Goal: Complete application form

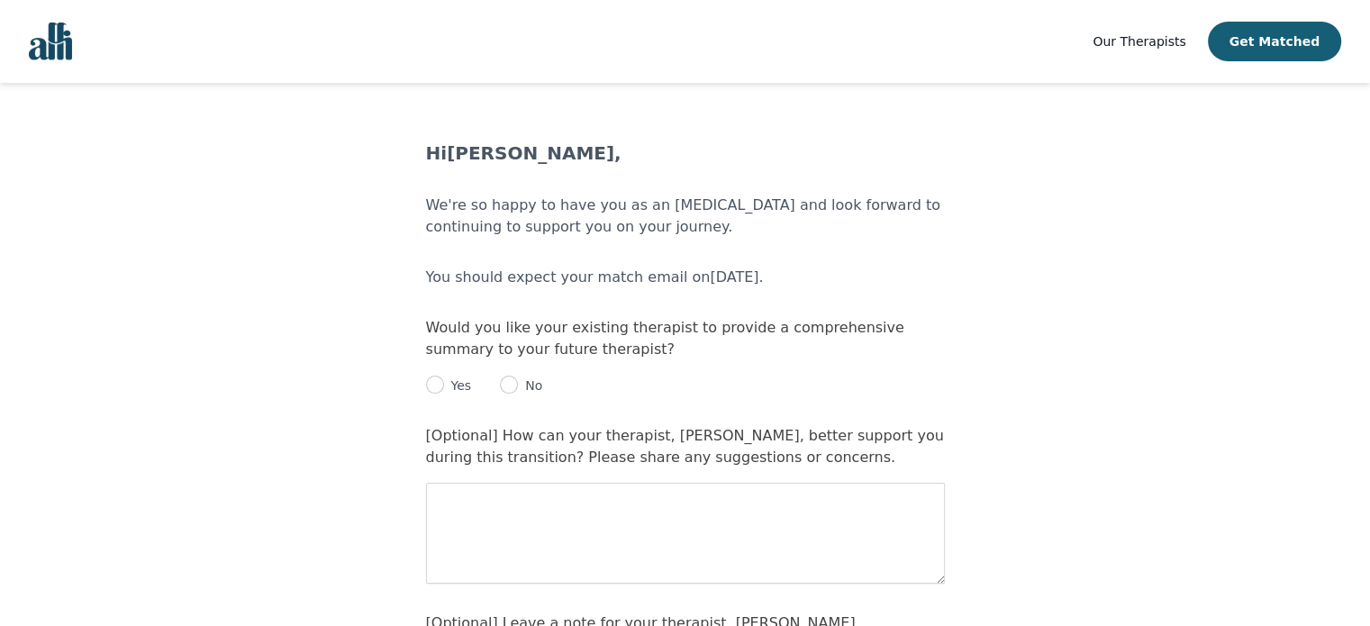
click at [190, 306] on main "Hi [PERSON_NAME] , We're so happy to have you as an [MEDICAL_DATA] and look for…" at bounding box center [685, 606] width 1370 height 930
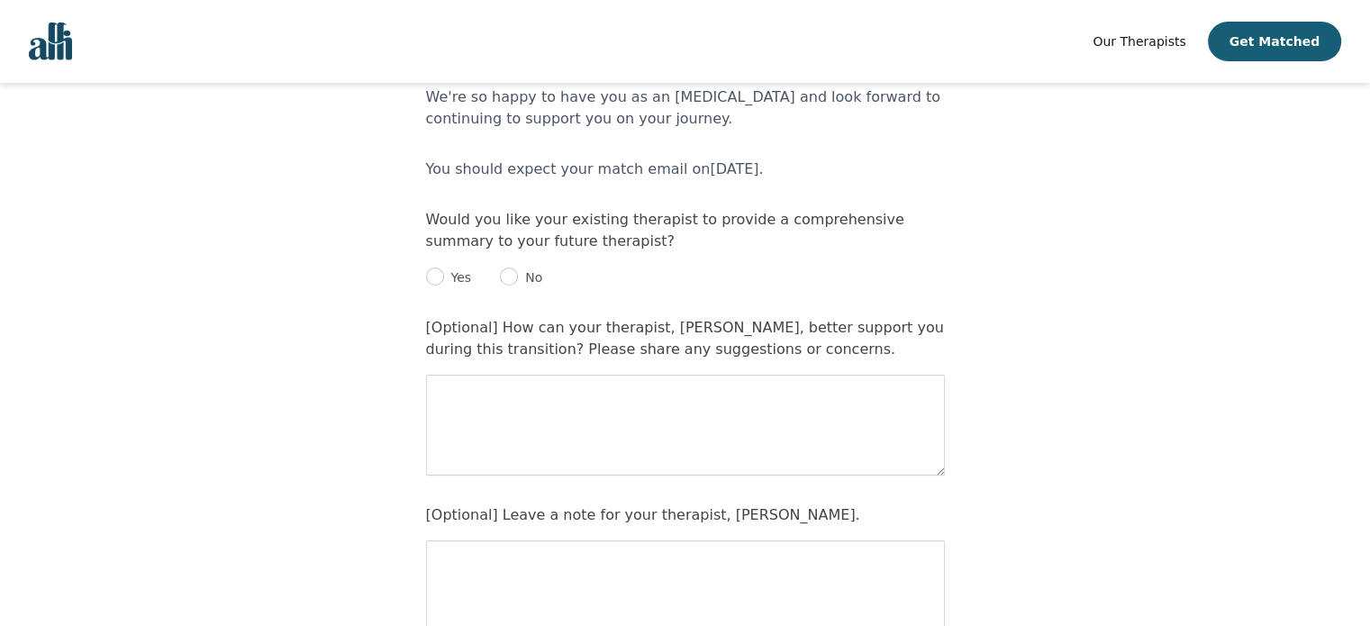
scroll to position [144, 0]
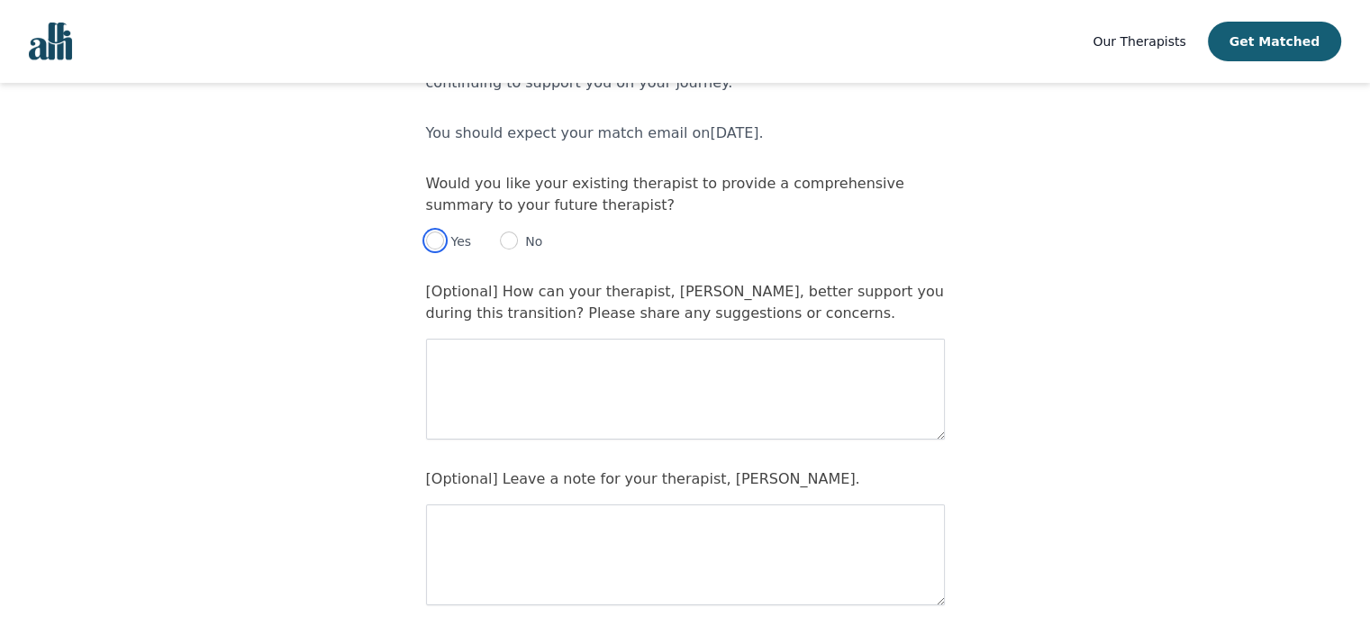
click at [429, 241] on input "radio" at bounding box center [435, 241] width 18 height 18
radio input "true"
click at [301, 359] on main "Hi [PERSON_NAME] , We're so happy to have you as an [MEDICAL_DATA] and look for…" at bounding box center [685, 461] width 1370 height 930
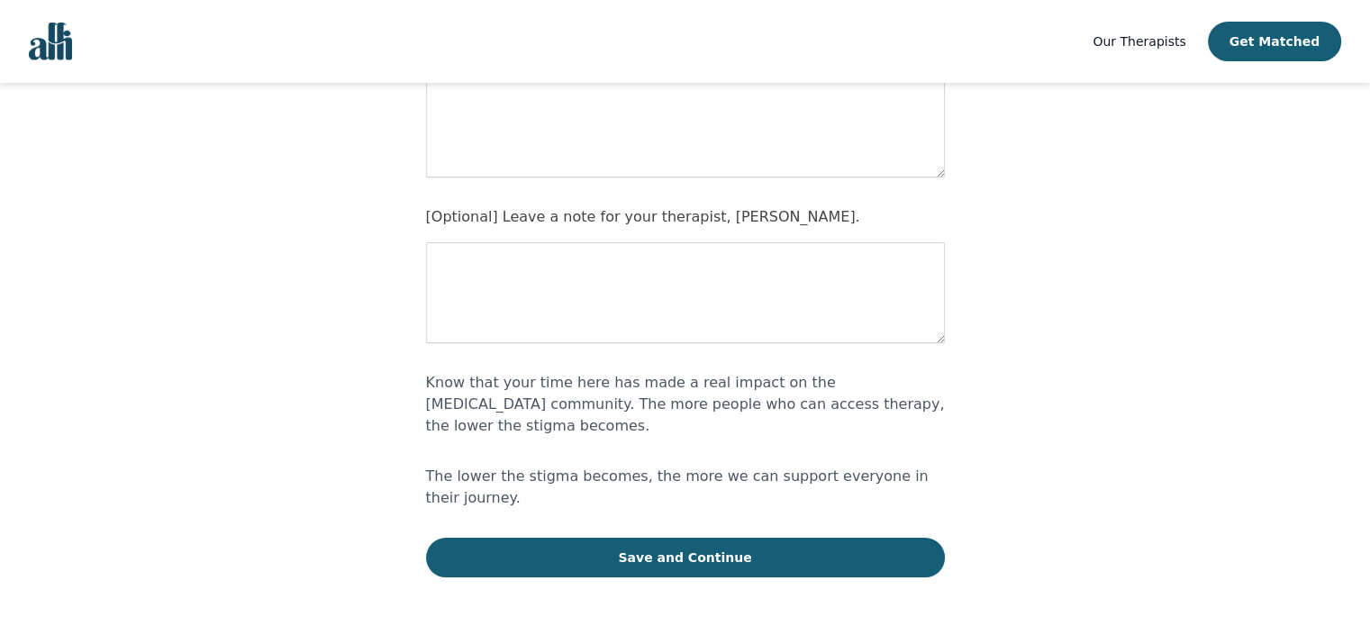
scroll to position [407, 0]
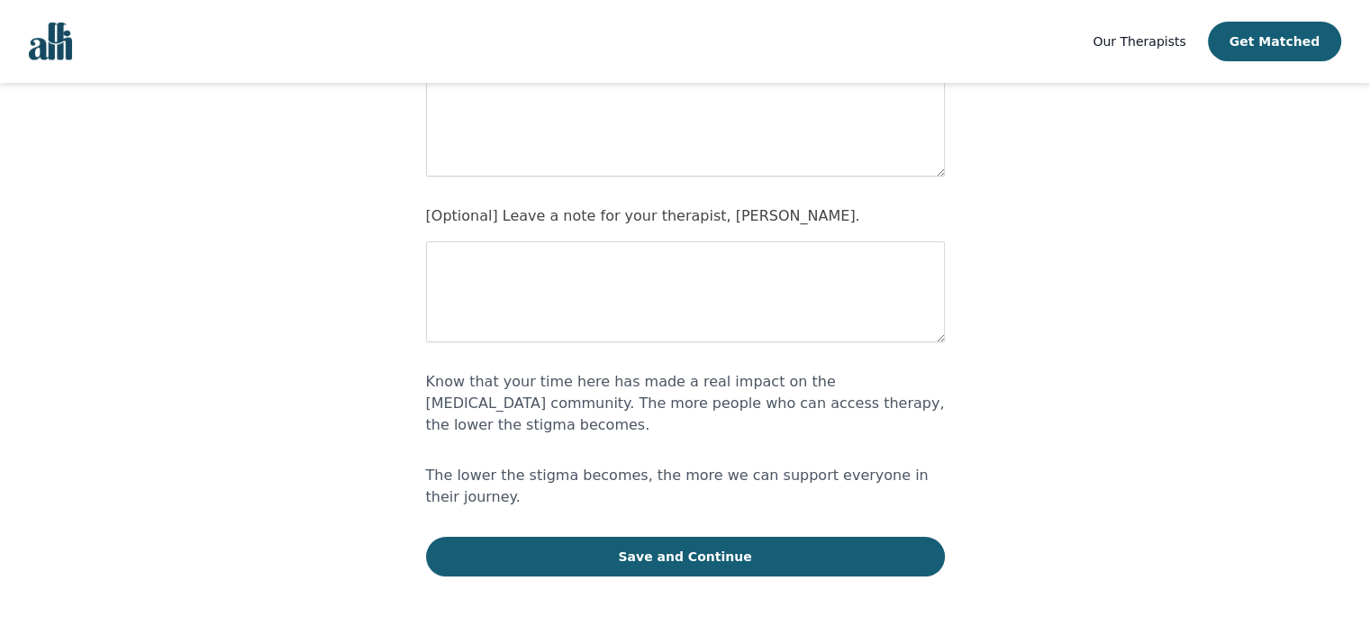
click at [538, 218] on label "[Optional] Leave a note for your therapist, [PERSON_NAME]." at bounding box center [643, 215] width 434 height 17
click at [540, 244] on textarea at bounding box center [685, 291] width 519 height 101
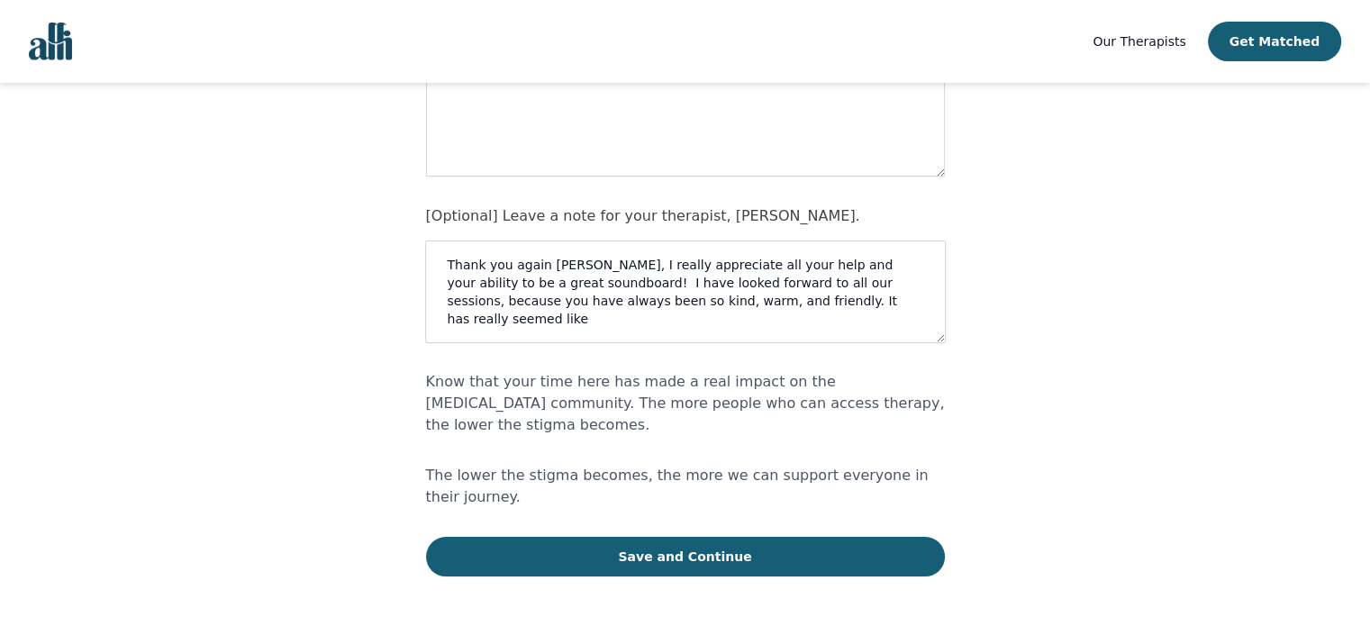
click at [678, 298] on textarea "Thank you again [PERSON_NAME], I really appreciate all your help and your abili…" at bounding box center [685, 291] width 519 height 101
click at [905, 295] on textarea "Thank you again [PERSON_NAME], I really appreciate all your help and your abili…" at bounding box center [685, 291] width 519 height 101
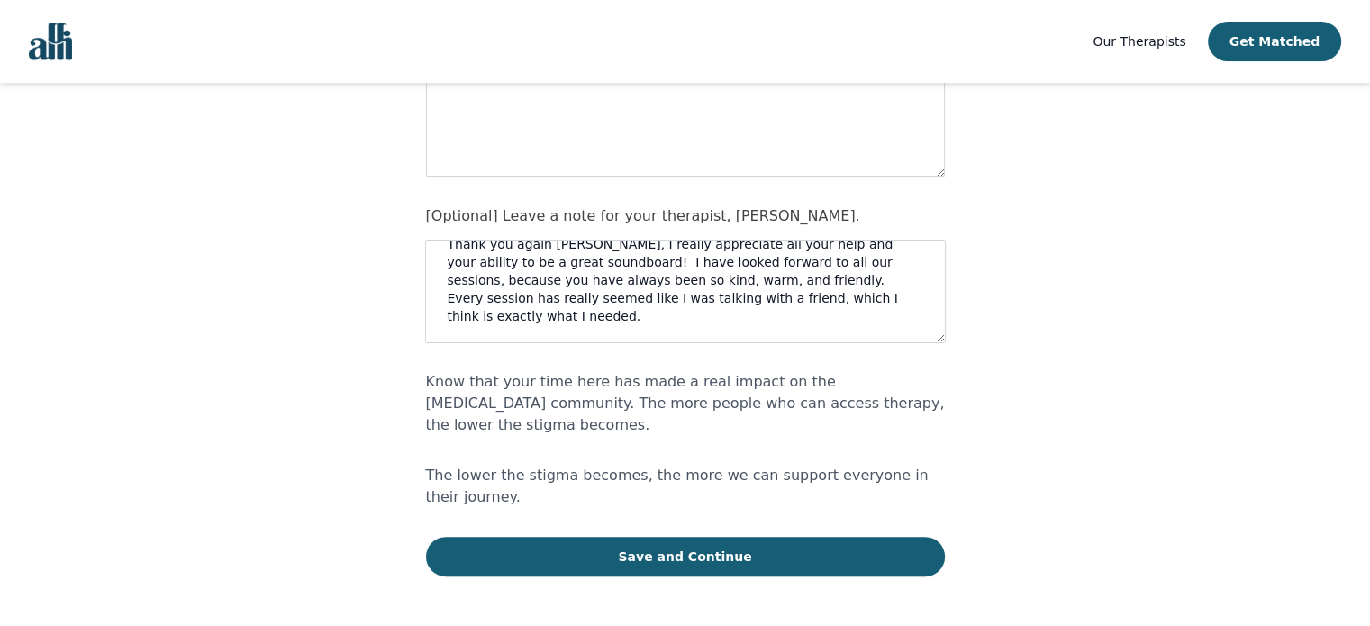
click at [779, 296] on textarea "Thank you again [PERSON_NAME], I really appreciate all your help and your abili…" at bounding box center [685, 291] width 519 height 101
click at [740, 334] on textarea "Thank you again [PERSON_NAME], I really appreciate all your help and your abili…" at bounding box center [685, 291] width 519 height 101
click at [835, 341] on form "Would you like your existing therapist to provide a comprehensive summary to yo…" at bounding box center [685, 243] width 519 height 667
click at [831, 337] on textarea "Thank you again [PERSON_NAME], I really appreciate all your help and your abili…" at bounding box center [685, 291] width 519 height 101
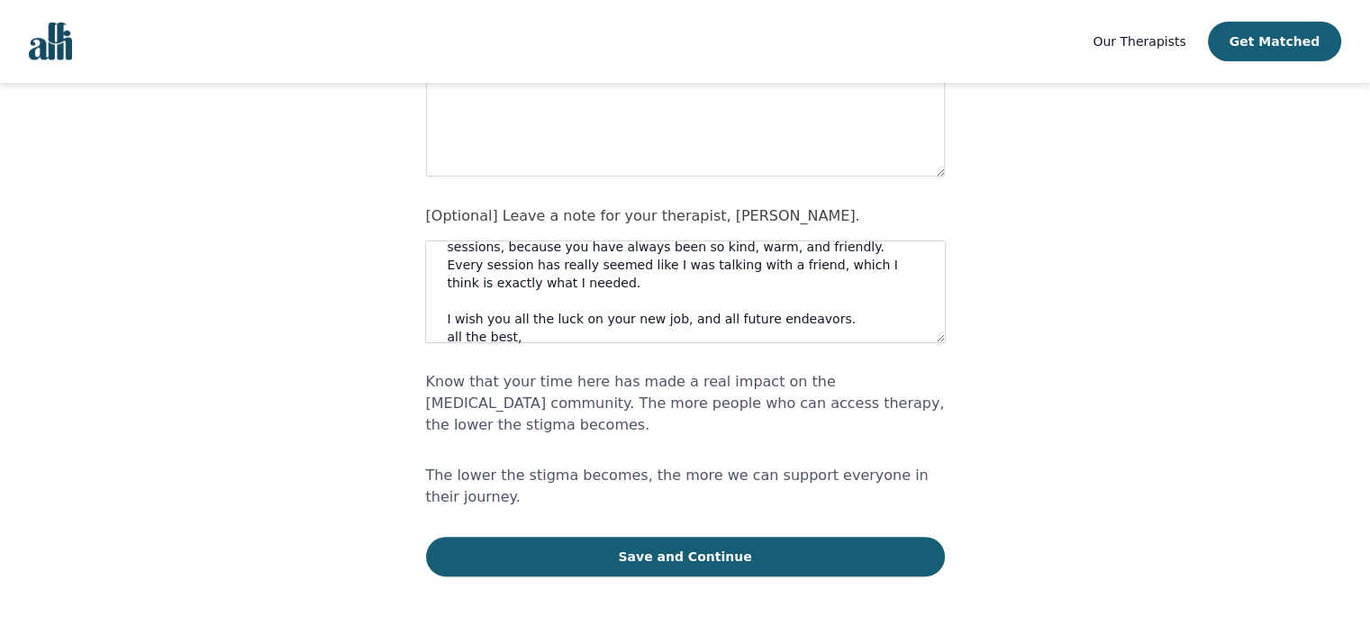
scroll to position [57, 0]
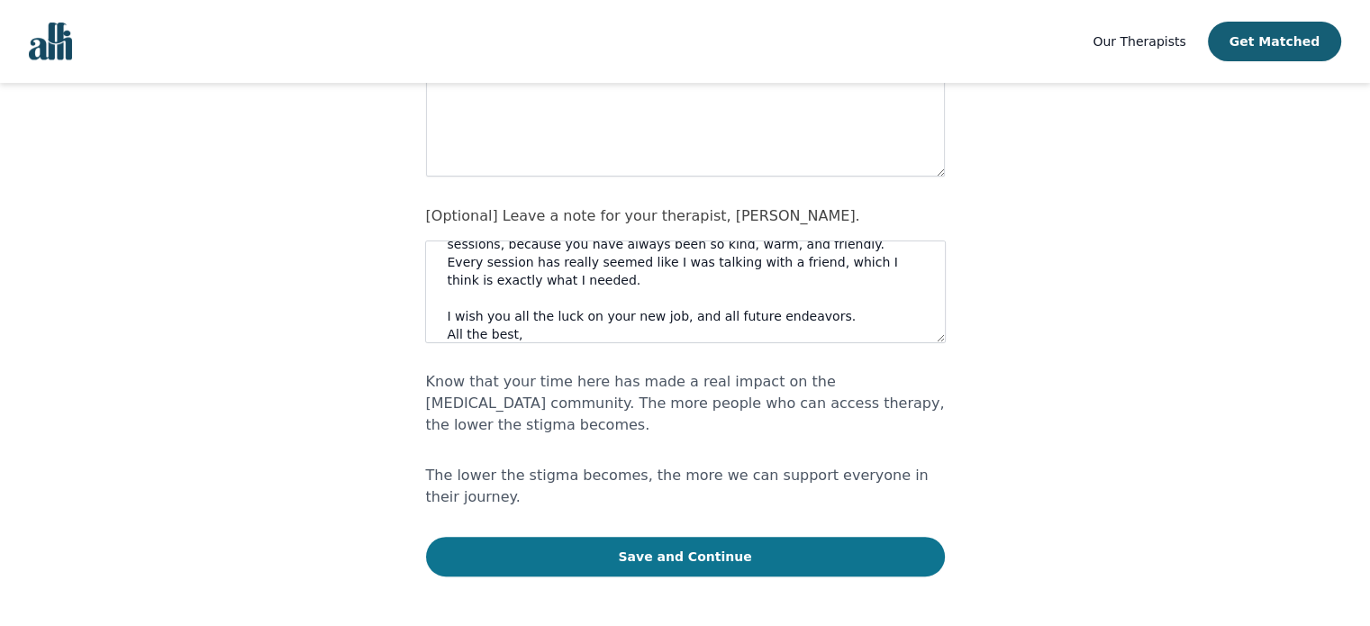
type textarea "Thank you again [PERSON_NAME], I really appreciate all your help and your abili…"
click at [681, 537] on button "Save and Continue" at bounding box center [685, 557] width 519 height 40
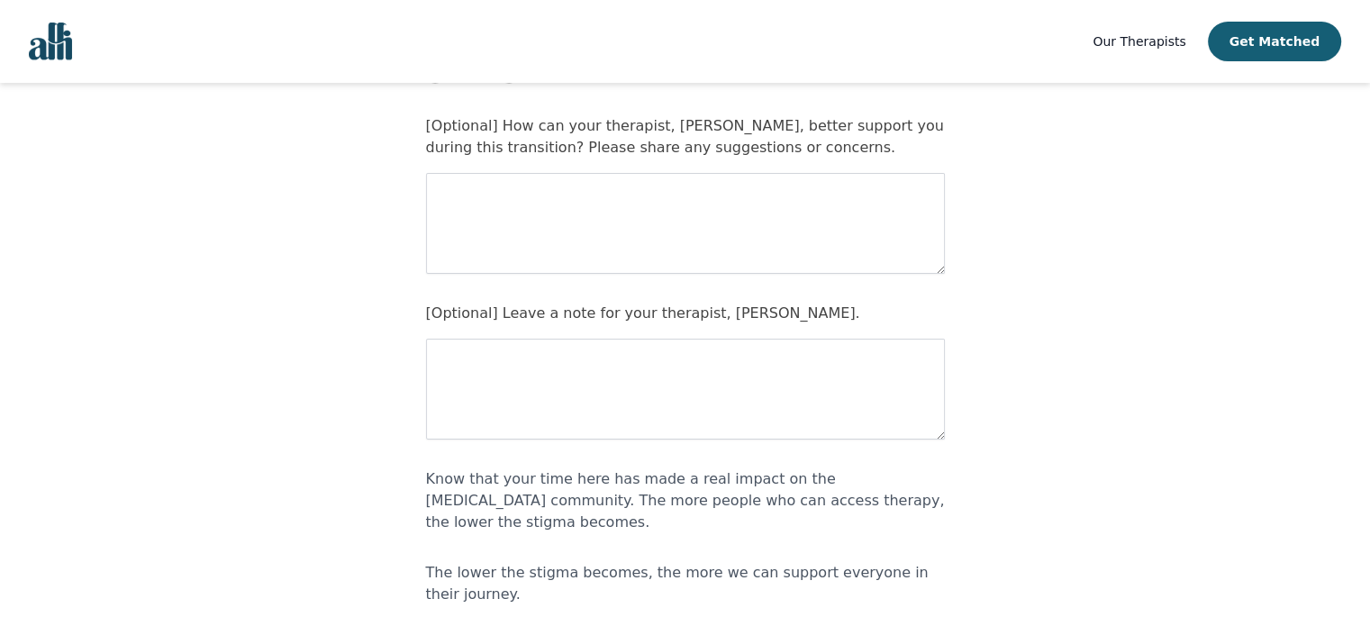
scroll to position [263, 0]
